Goal: Find specific fact: Find specific fact

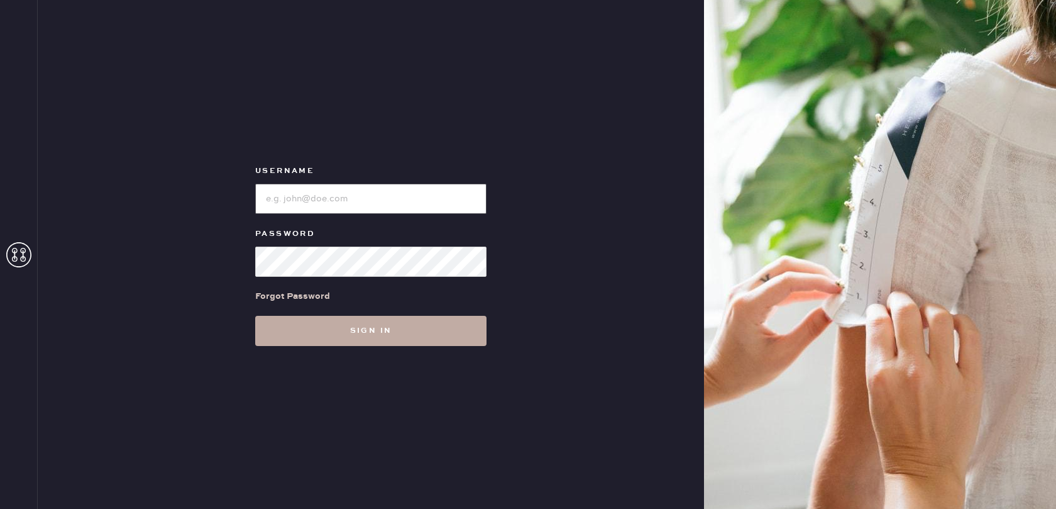
type input "[EMAIL_ADDRESS][DOMAIN_NAME]"
click at [350, 328] on button "Sign in" at bounding box center [370, 331] width 231 height 30
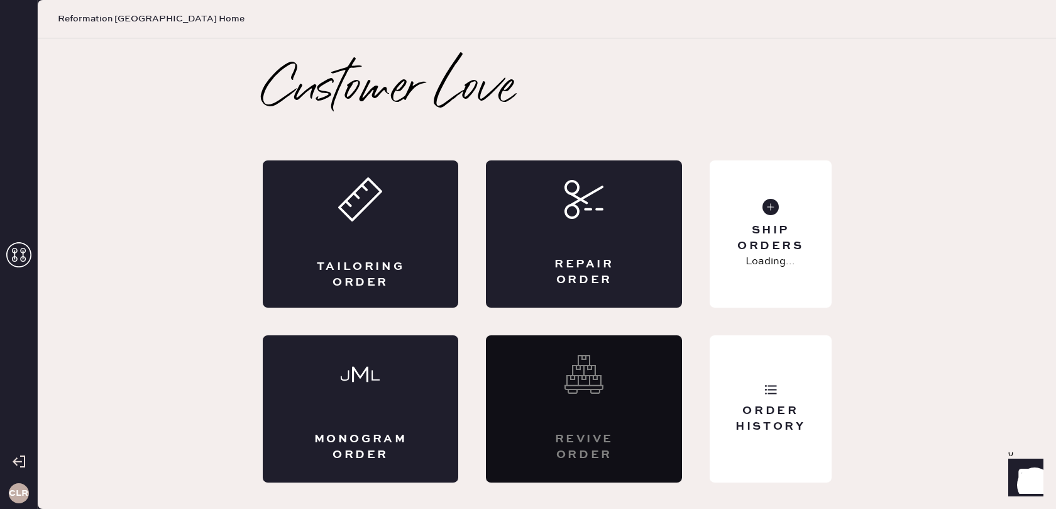
click at [25, 253] on icon at bounding box center [18, 254] width 25 height 25
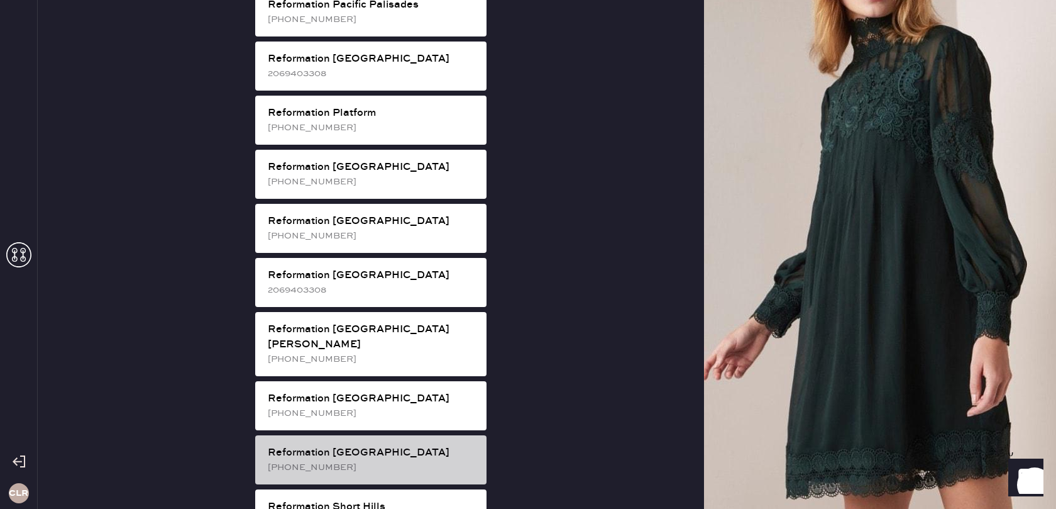
scroll to position [1712, 0]
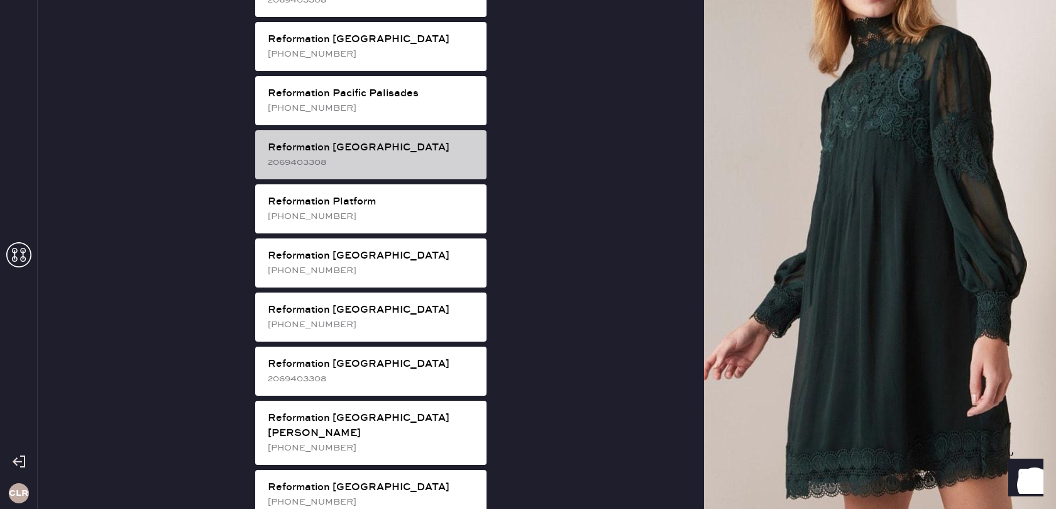
click at [368, 140] on div "Reformation [GEOGRAPHIC_DATA]" at bounding box center [372, 147] width 209 height 15
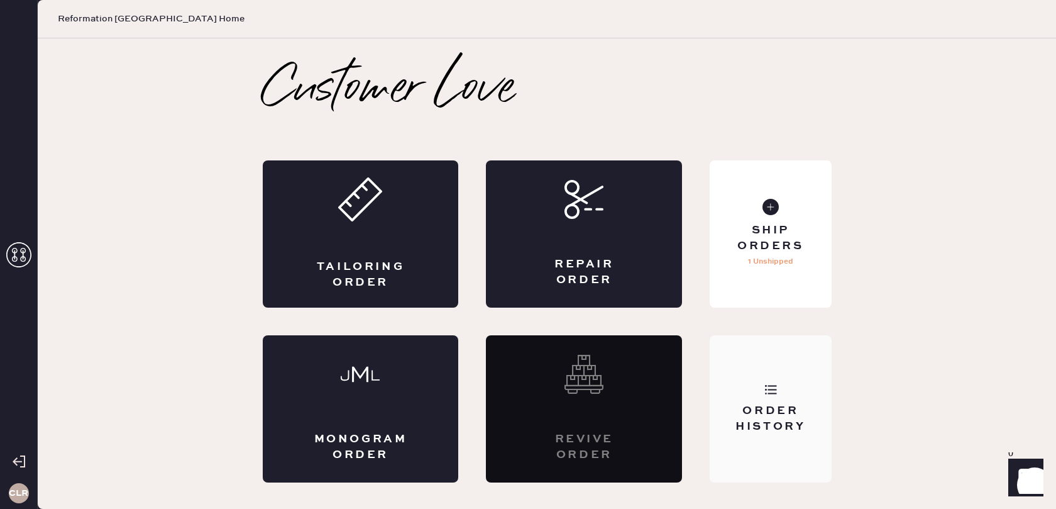
click at [810, 405] on div "Order History" at bounding box center [770, 418] width 101 height 31
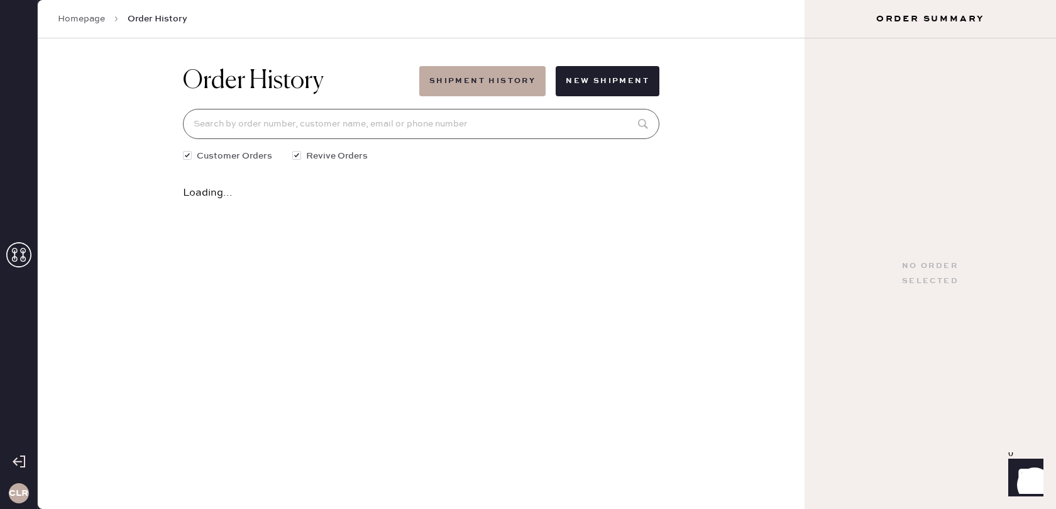
click at [390, 114] on input at bounding box center [421, 124] width 477 height 30
paste input "[EMAIL_ADDRESS][DOMAIN_NAME]"
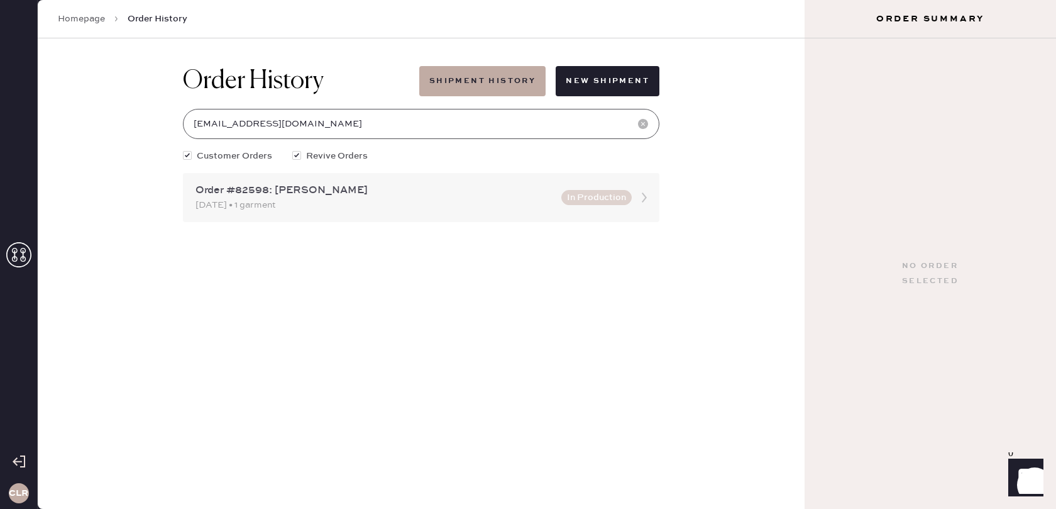
type input "[EMAIL_ADDRESS][DOMAIN_NAME]"
click at [644, 197] on icon at bounding box center [644, 197] width 25 height 25
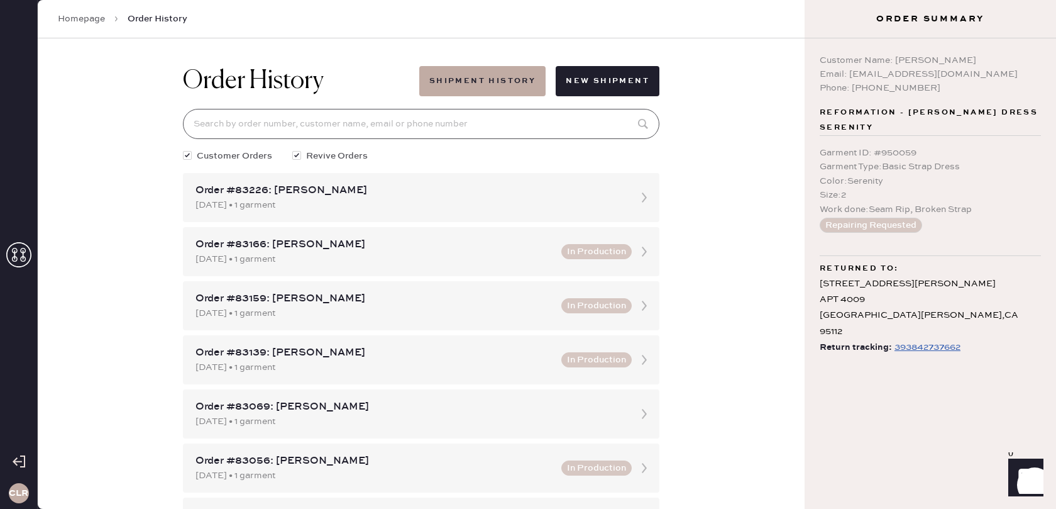
click at [297, 121] on input at bounding box center [421, 124] width 477 height 30
paste input "[EMAIL_ADDRESS][DOMAIN_NAME]"
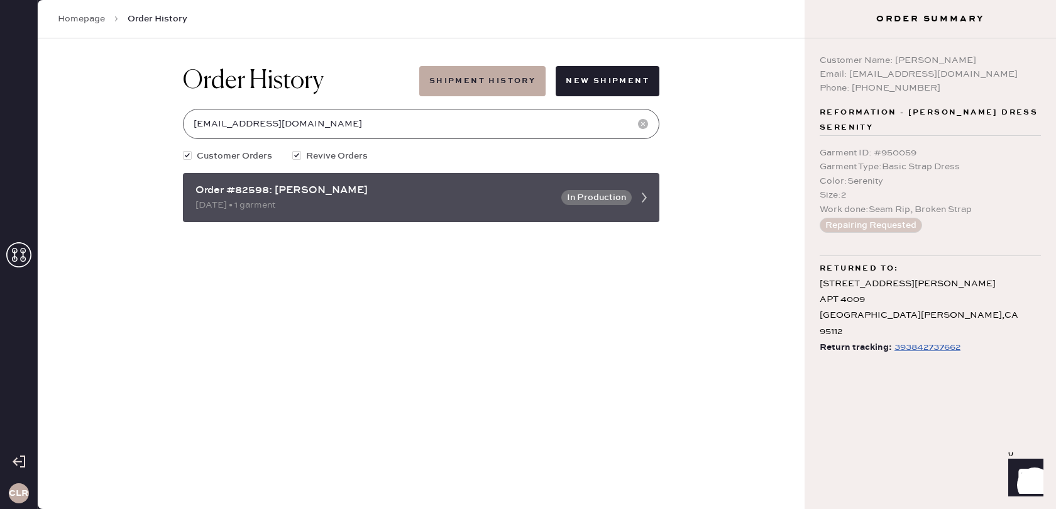
type input "[EMAIL_ADDRESS][DOMAIN_NAME]"
drag, startPoint x: 269, startPoint y: 193, endPoint x: 190, endPoint y: 194, distance: 79.2
click at [190, 194] on div "Order #82598: [PERSON_NAME] [DATE] • 1 garment In Production" at bounding box center [421, 197] width 477 height 49
copy div "Order #82598"
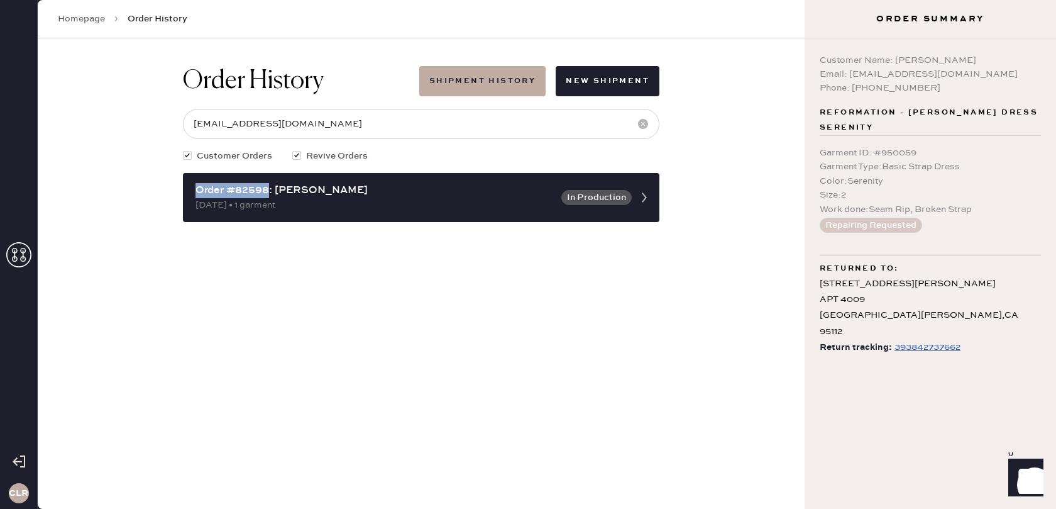
click at [917, 340] on div "393842737662" at bounding box center [928, 347] width 66 height 15
drag, startPoint x: 821, startPoint y: 140, endPoint x: 926, endPoint y: 140, distance: 104.4
click at [929, 146] on div "Garment ID : # 950059" at bounding box center [930, 153] width 221 height 14
copy div "Garment ID : # 950059"
drag, startPoint x: 896, startPoint y: 58, endPoint x: 858, endPoint y: 63, distance: 38.6
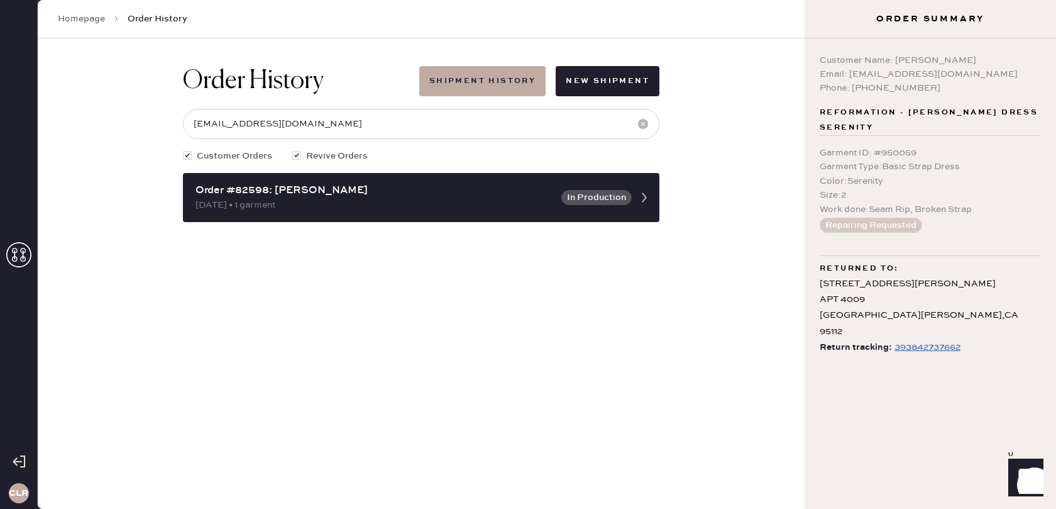
click at [896, 58] on div "Customer Name: [PERSON_NAME]" at bounding box center [930, 60] width 221 height 14
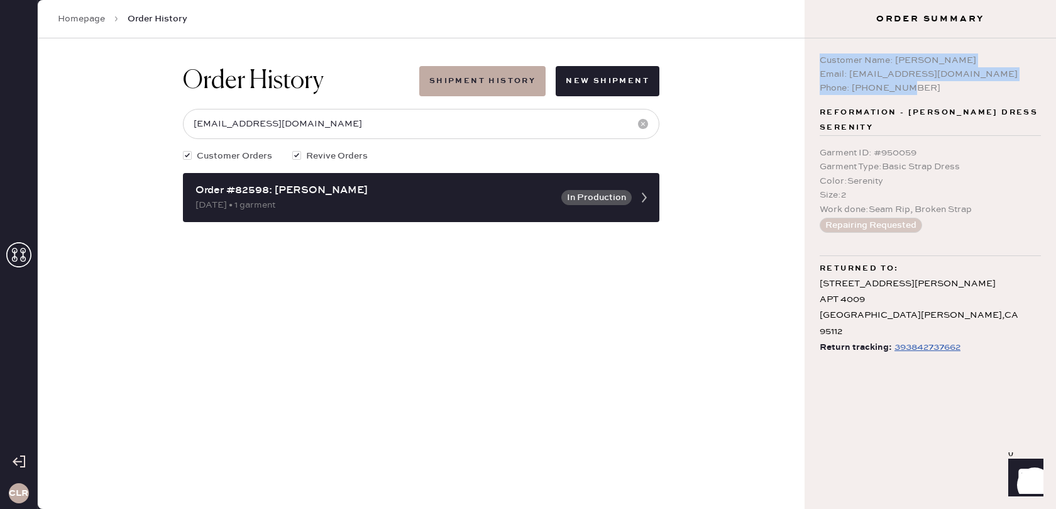
drag, startPoint x: 820, startPoint y: 59, endPoint x: 880, endPoint y: 77, distance: 62.3
click at [931, 92] on div "Customer Name: [PERSON_NAME] Email: [EMAIL_ADDRESS][DOMAIN_NAME] Phone: [PHONE_…" at bounding box center [930, 73] width 221 height 41
copy div "Customer Name: [PERSON_NAME] Email: [EMAIL_ADDRESS][DOMAIN_NAME] Phone: [PHONE_…"
